Goal: Information Seeking & Learning: Learn about a topic

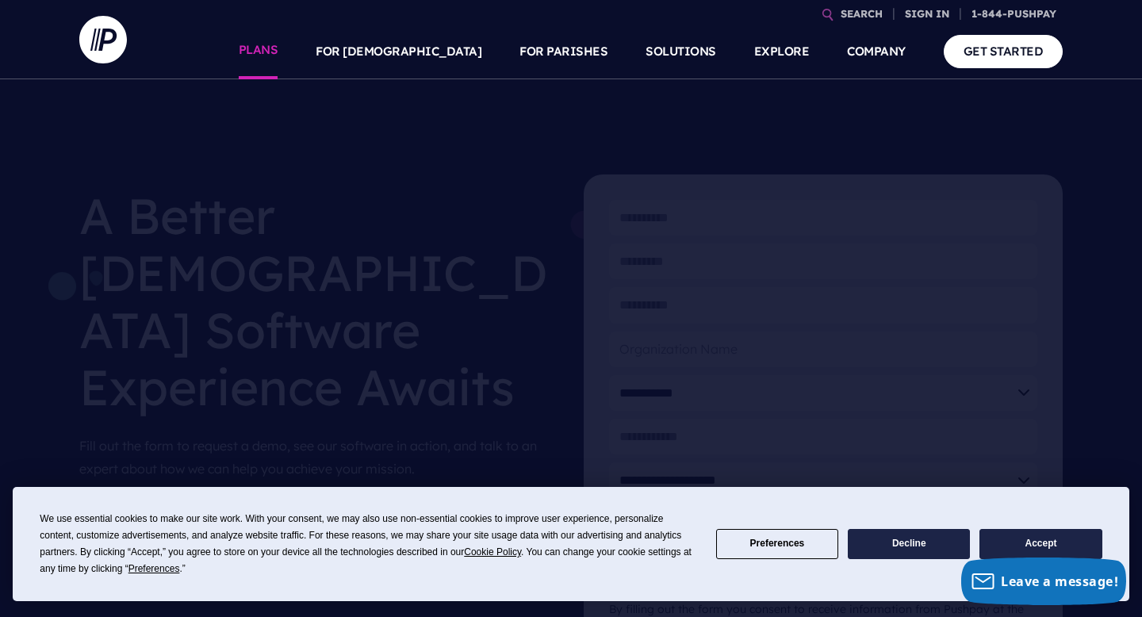
click at [278, 57] on link "PLANS" at bounding box center [259, 52] width 40 height 56
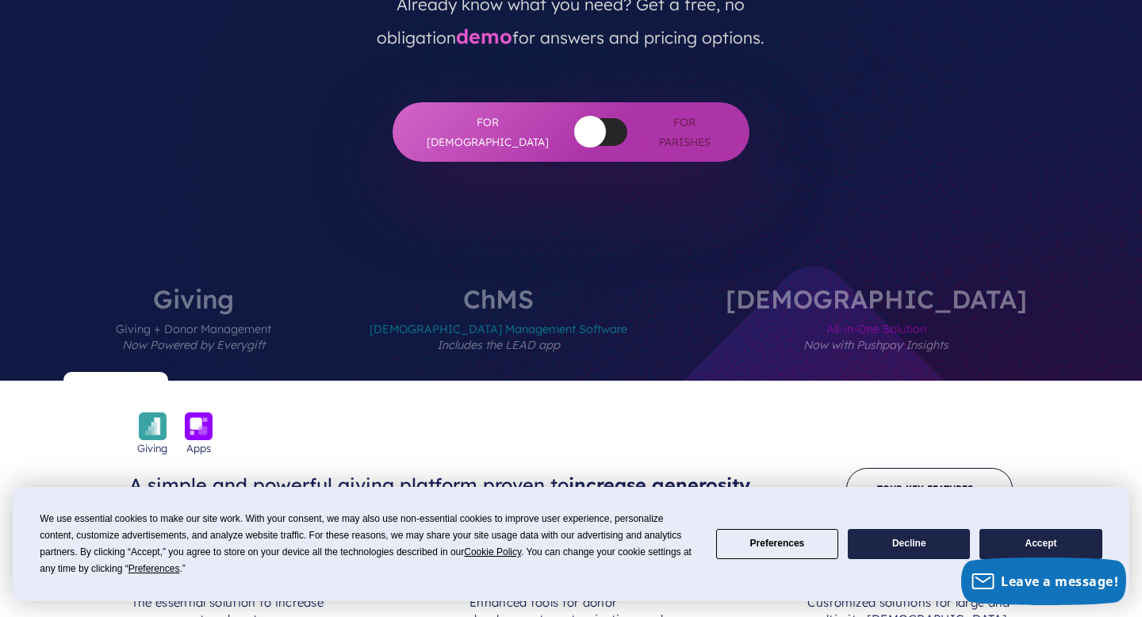
scroll to position [465, 0]
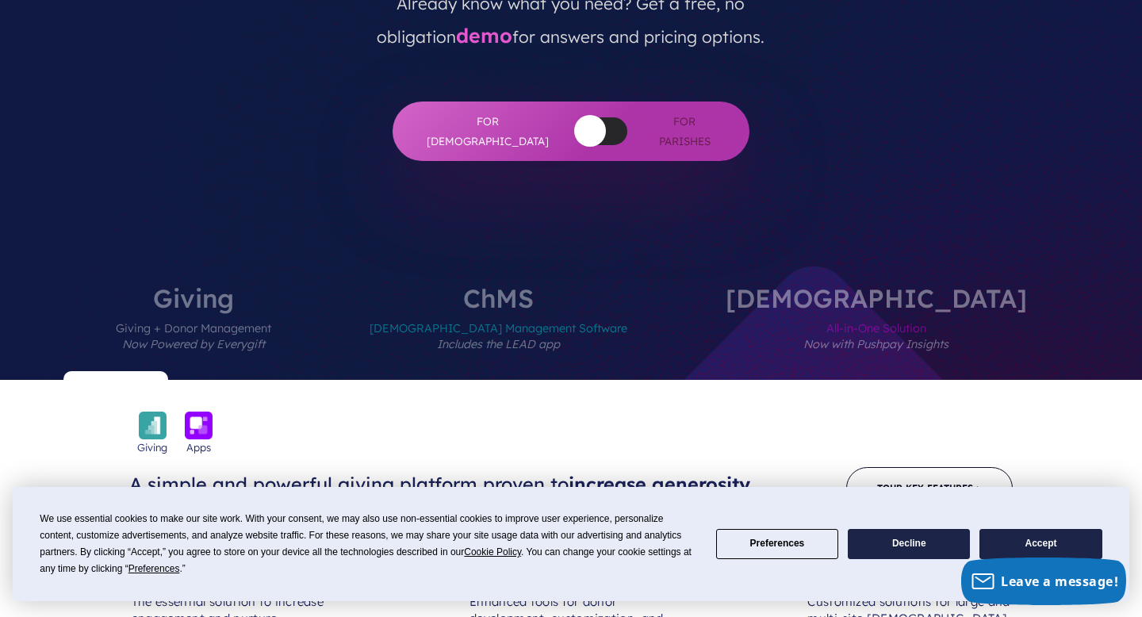
click at [927, 535] on button "Decline" at bounding box center [909, 544] width 122 height 31
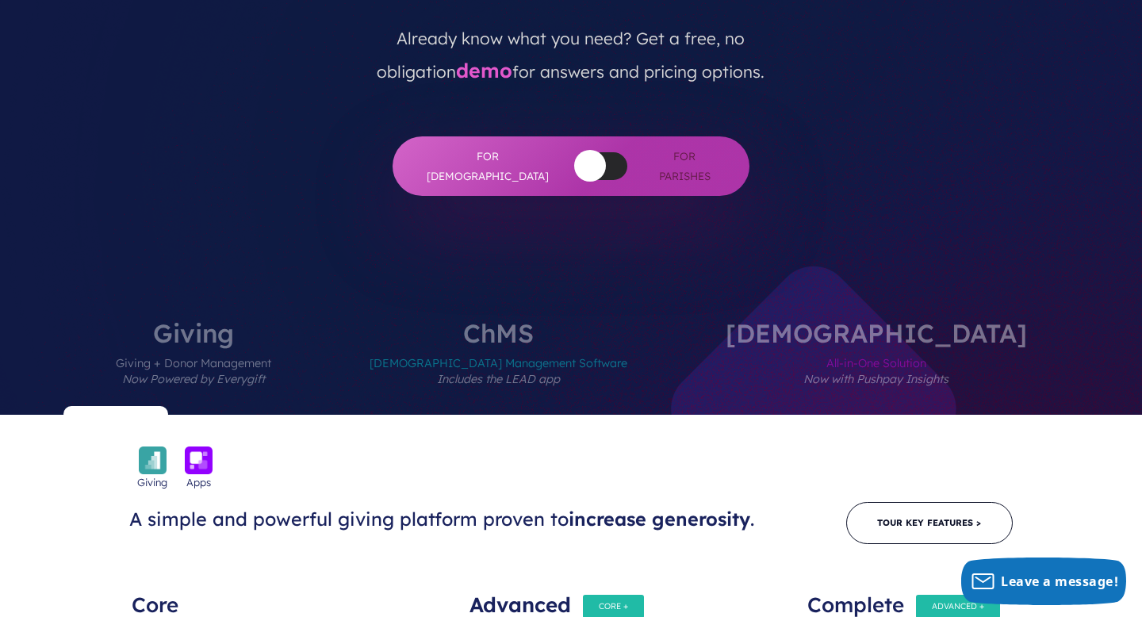
scroll to position [0, 0]
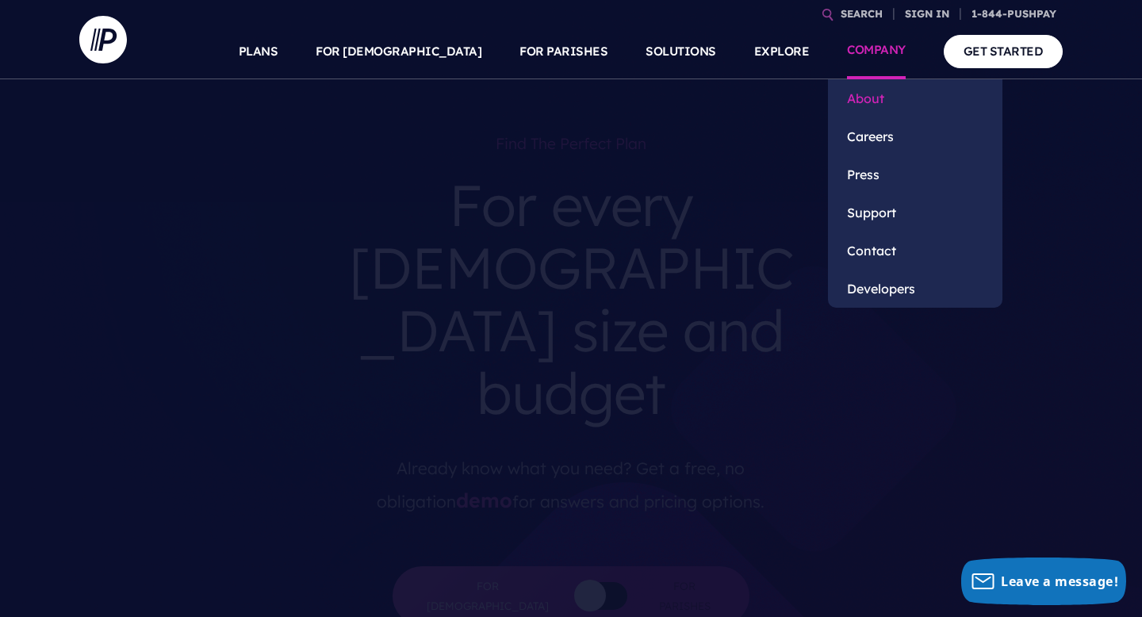
click at [876, 105] on link "About" at bounding box center [915, 98] width 174 height 38
